Goal: Information Seeking & Learning: Understand process/instructions

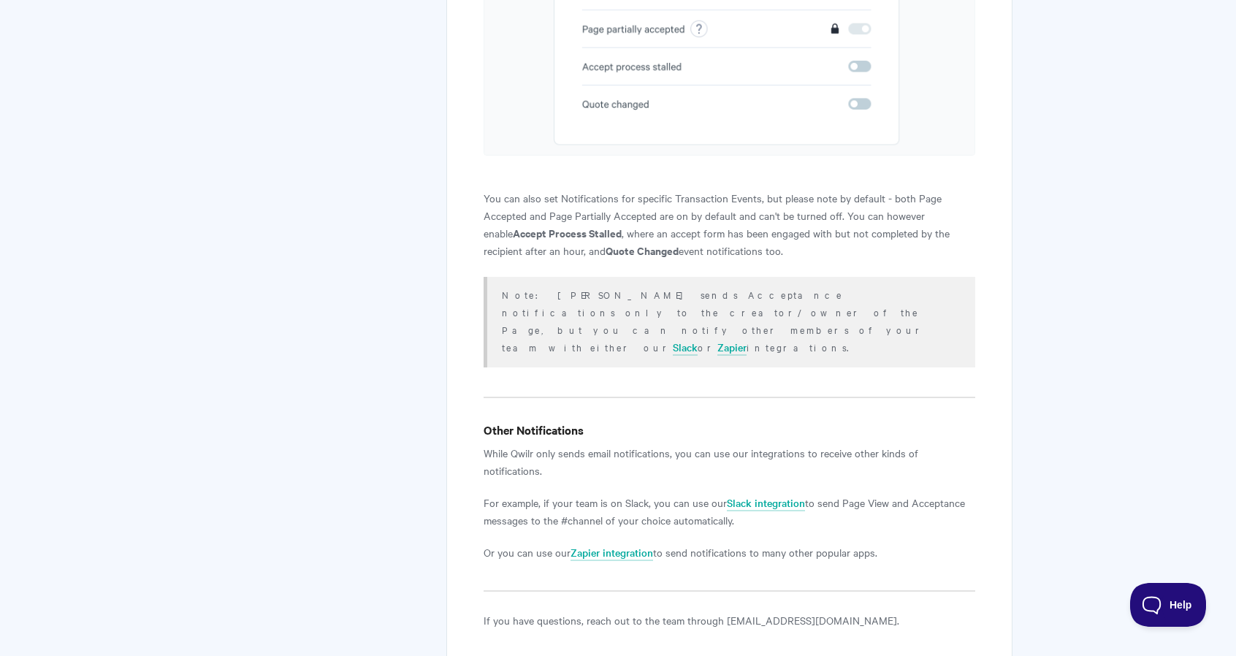
scroll to position [2686, 0]
click at [717, 342] on link "Zapier" at bounding box center [731, 350] width 29 height 16
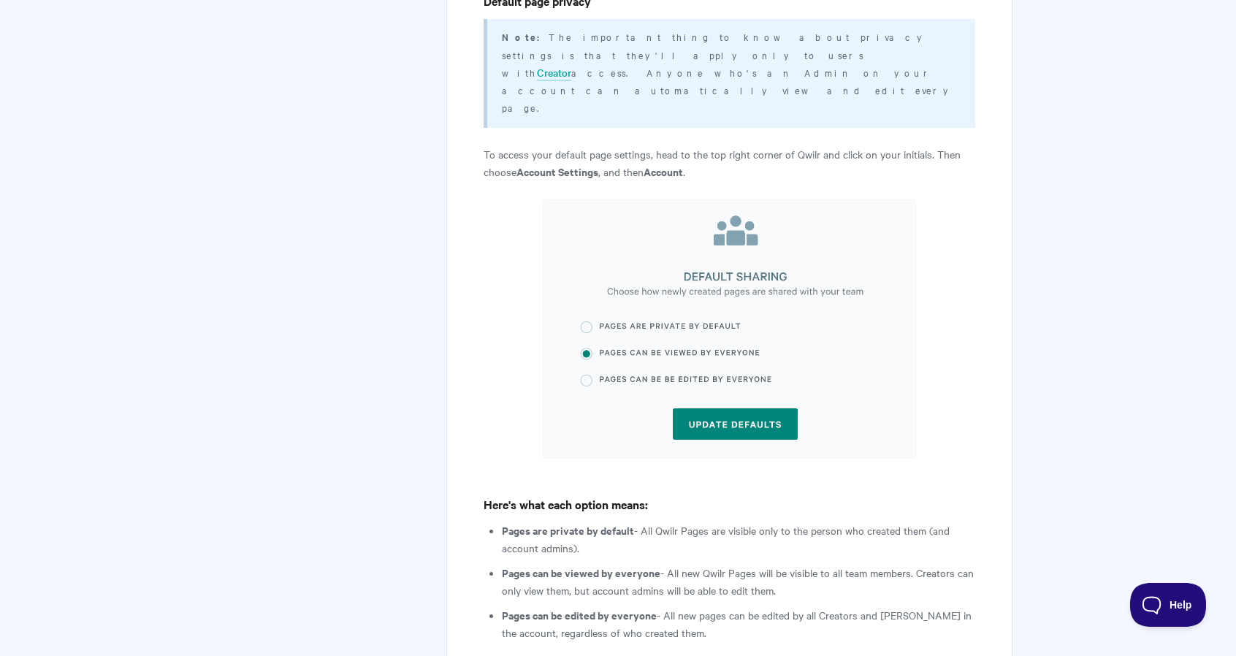
scroll to position [559, 0]
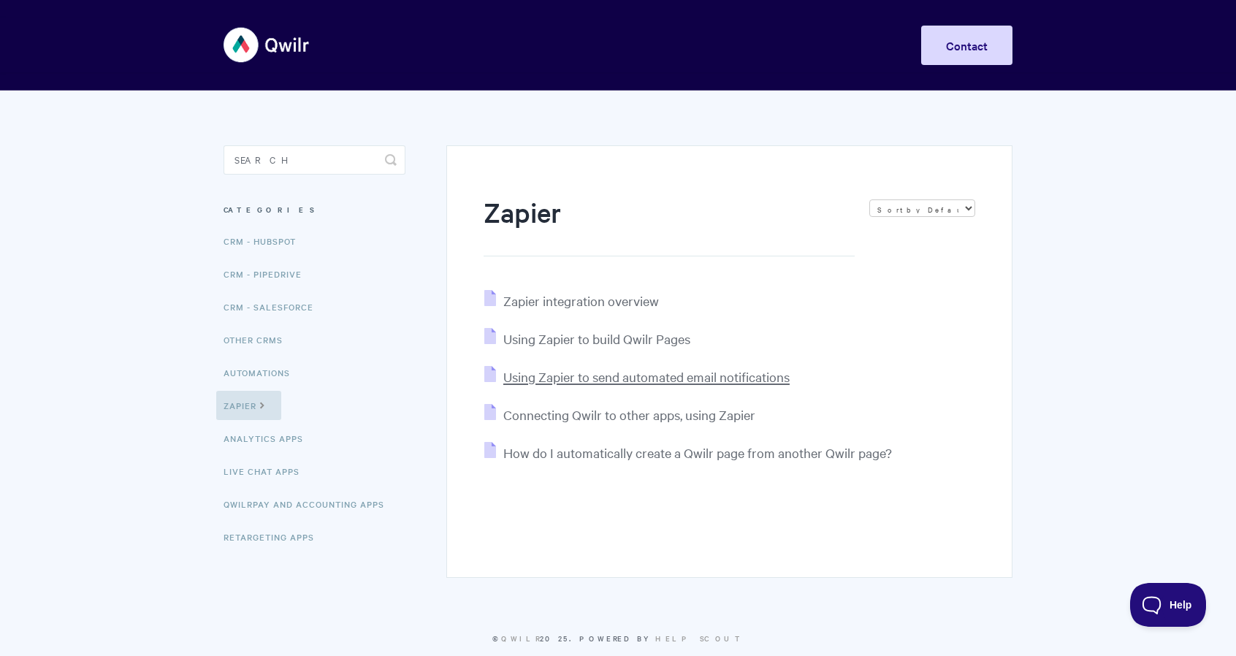
click at [618, 378] on span "Using Zapier to send automated email notifications" at bounding box center [646, 376] width 286 height 17
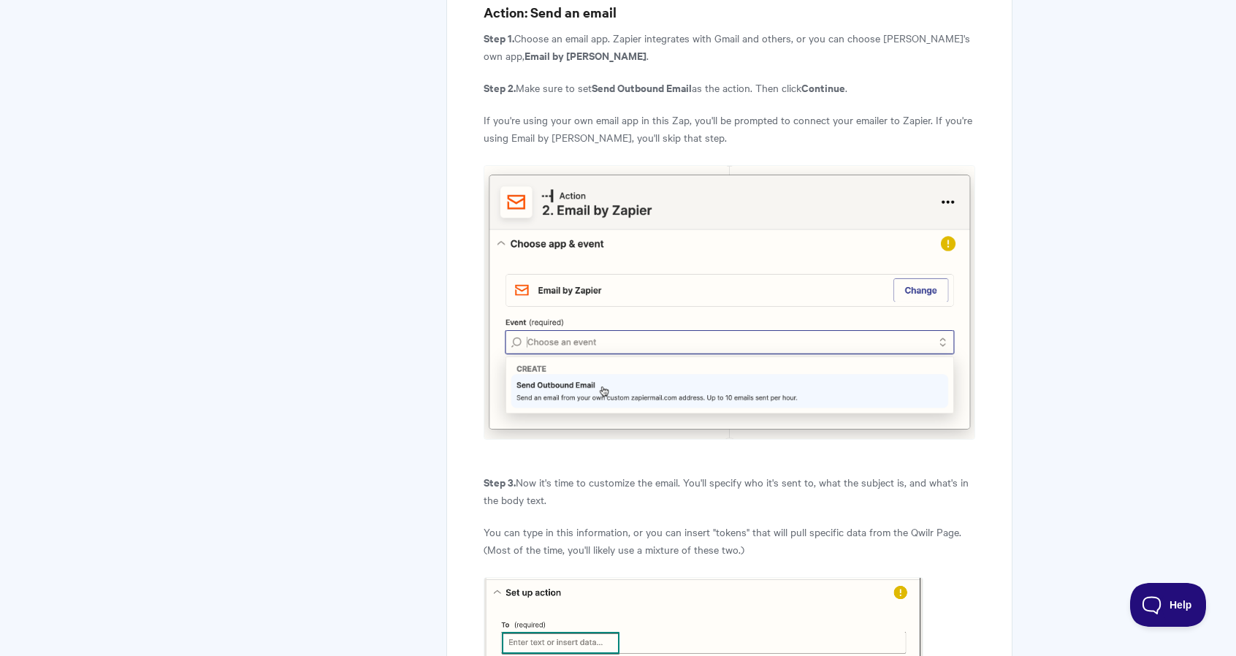
scroll to position [2090, 0]
